Goal: Find specific page/section: Find specific page/section

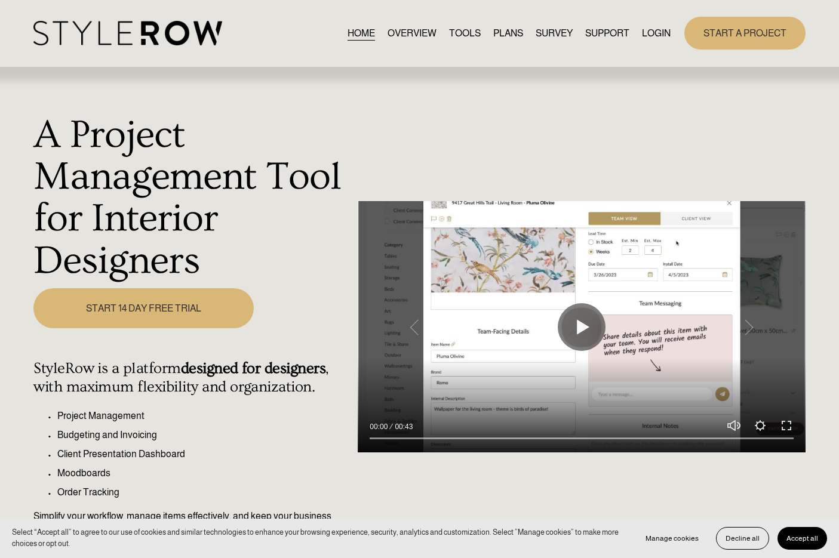
click at [658, 30] on link "LOGIN" at bounding box center [656, 33] width 29 height 16
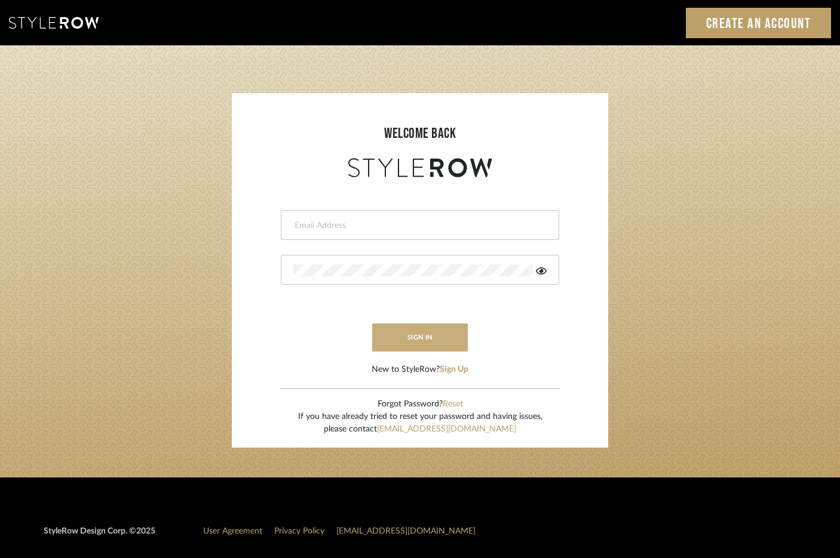
type input "[EMAIL_ADDRESS][DOMAIN_NAME]"
click at [437, 342] on button "sign in" at bounding box center [420, 338] width 96 height 28
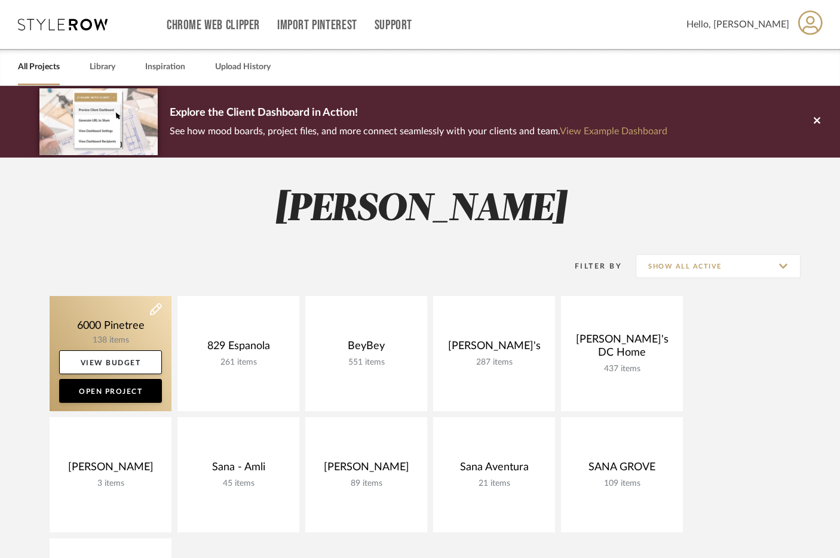
click at [98, 340] on link at bounding box center [111, 353] width 122 height 115
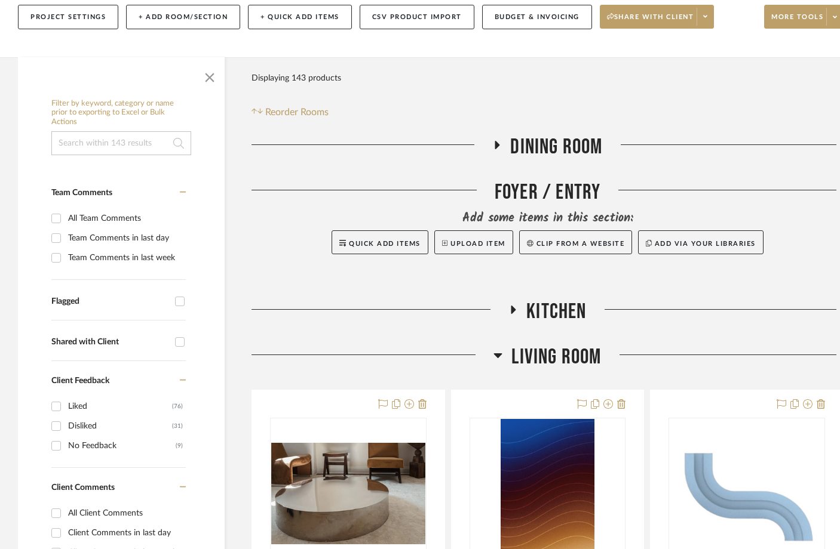
scroll to position [432, 0]
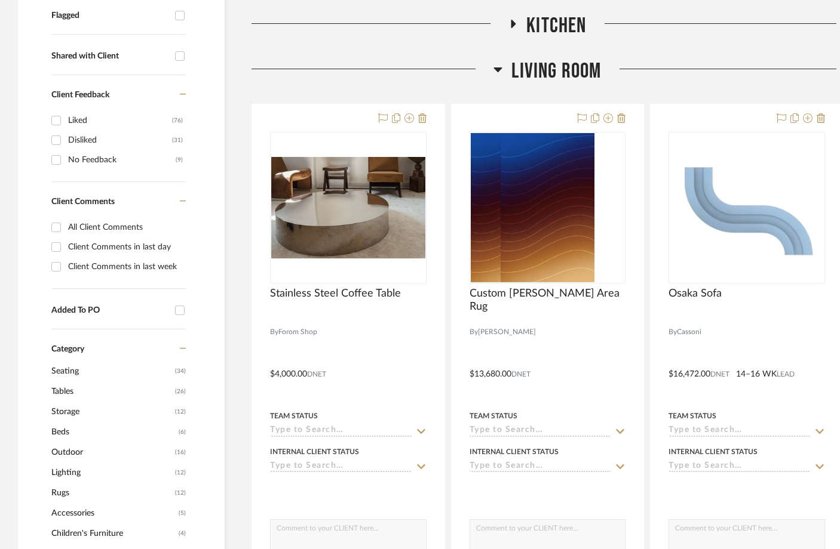
click at [553, 63] on span "Living Room" at bounding box center [556, 72] width 90 height 26
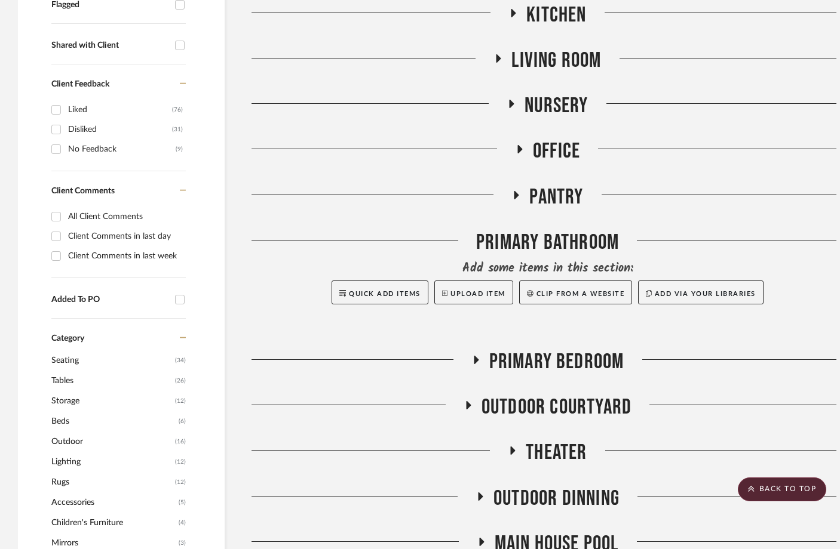
scroll to position [489, 0]
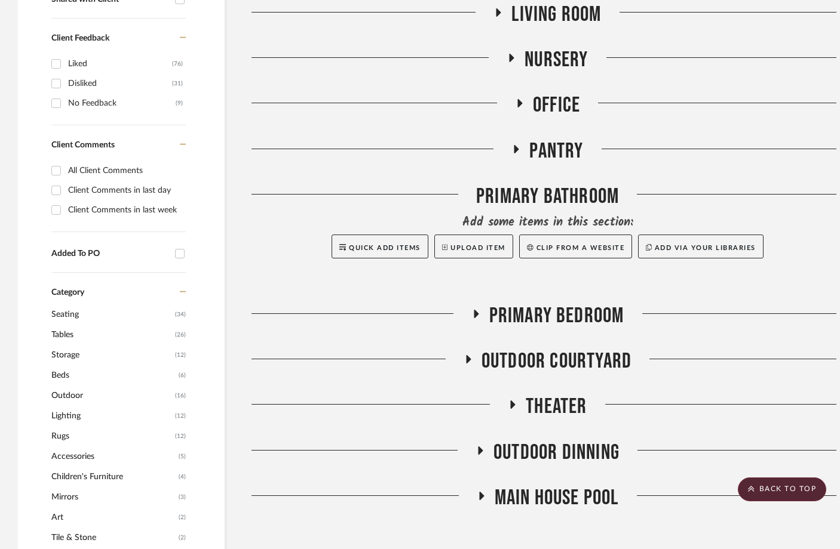
click at [569, 403] on span "Theater" at bounding box center [556, 407] width 61 height 26
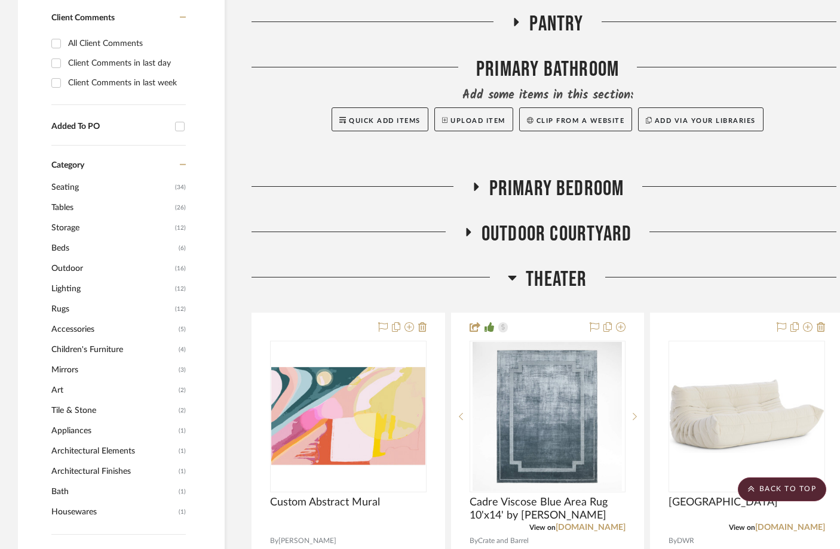
scroll to position [867, 0]
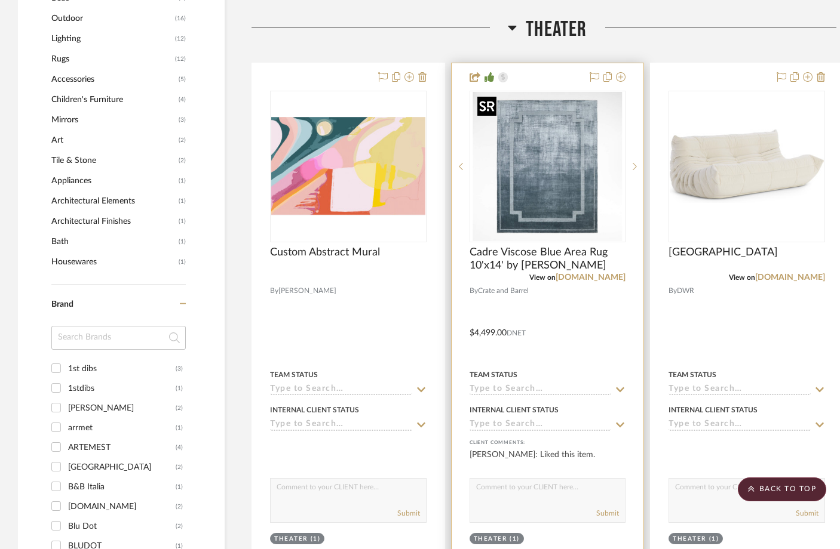
click at [0, 0] on img at bounding box center [0, 0] width 0 height 0
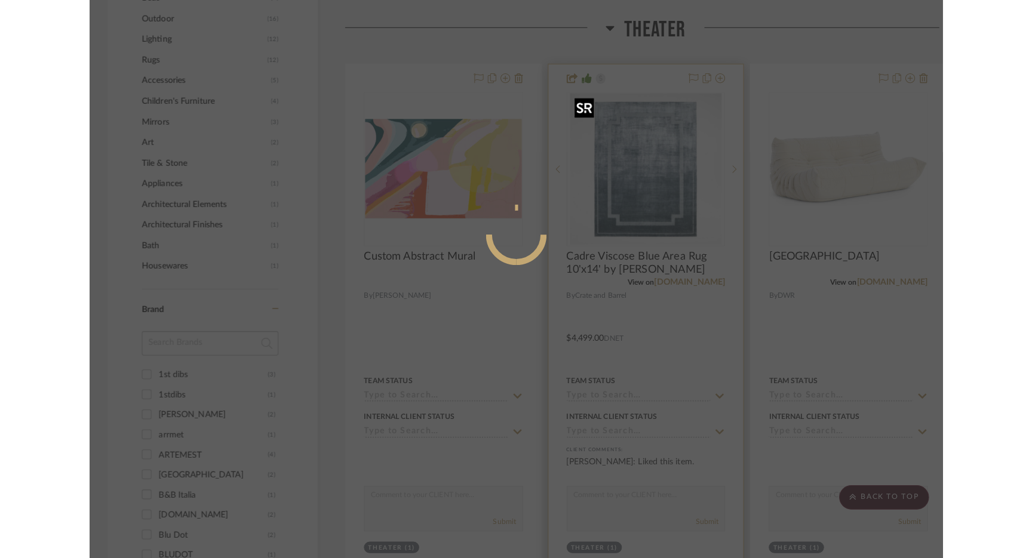
scroll to position [0, 0]
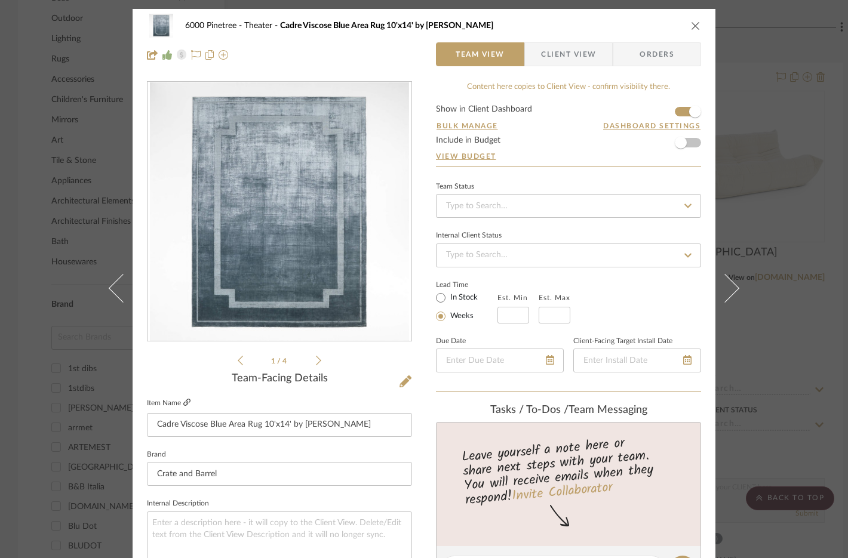
click at [185, 406] on icon at bounding box center [186, 402] width 7 height 7
